Goal: Find specific page/section: Find specific page/section

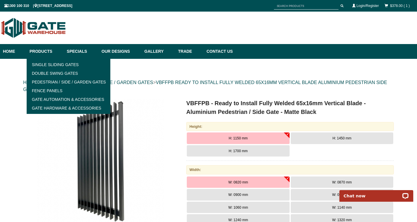
click at [47, 51] on link "Products" at bounding box center [45, 51] width 37 height 15
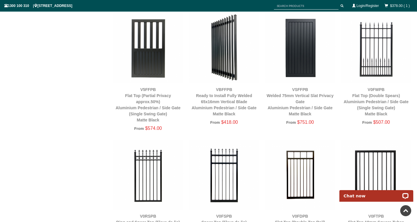
scroll to position [703, 0]
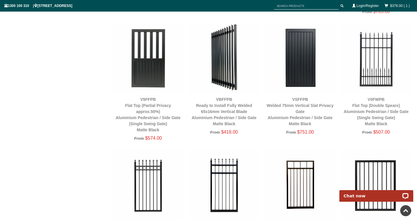
click at [215, 114] on div "VBFFPB Ready to Install Fully Welded 65x16mm Vertical Blade Aluminium Pedestria…" at bounding box center [224, 112] width 70 height 30
click at [218, 112] on link "VBFFPB Ready to Install Fully Welded 65x16mm Vertical Blade Aluminium Pedestria…" at bounding box center [224, 111] width 65 height 29
